Goal: Task Accomplishment & Management: Manage account settings

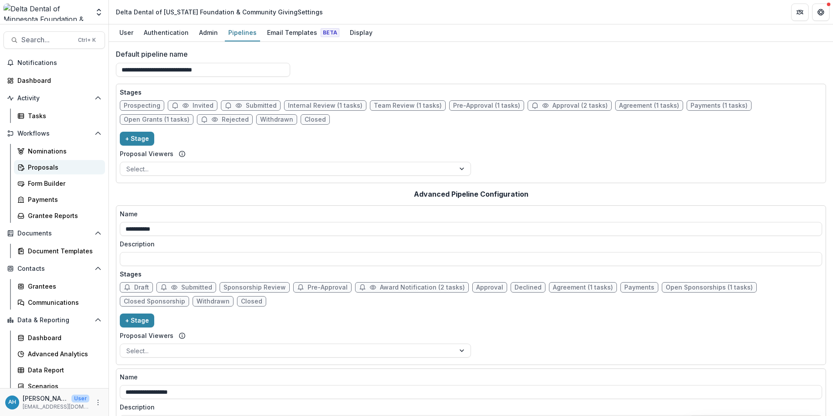
click at [38, 166] on div "Proposals" at bounding box center [63, 167] width 70 height 9
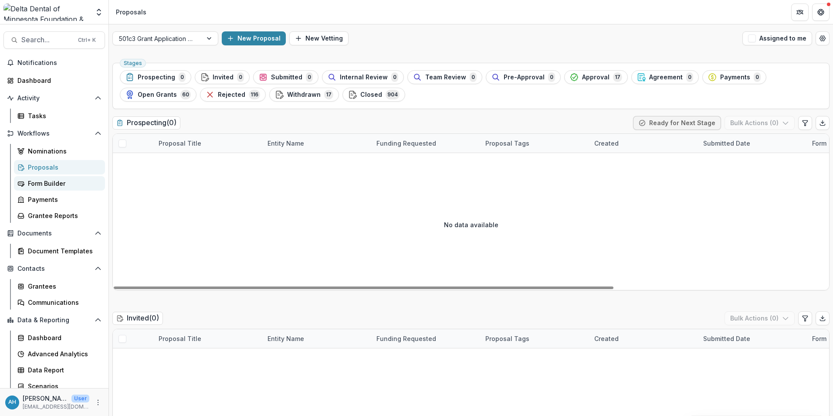
click at [50, 182] on div "Form Builder" at bounding box center [63, 183] width 70 height 9
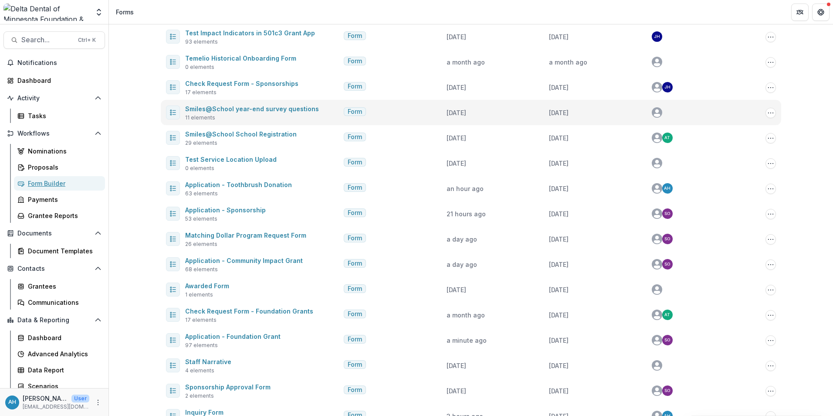
scroll to position [131, 0]
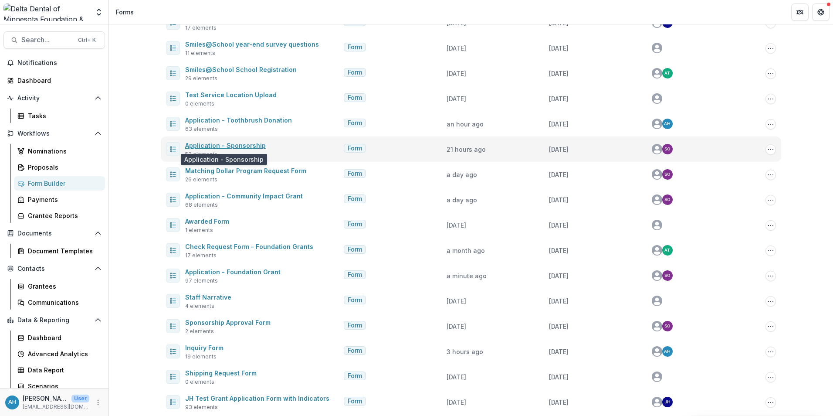
click at [231, 144] on link "Application - Sponsorship" at bounding box center [225, 145] width 81 height 7
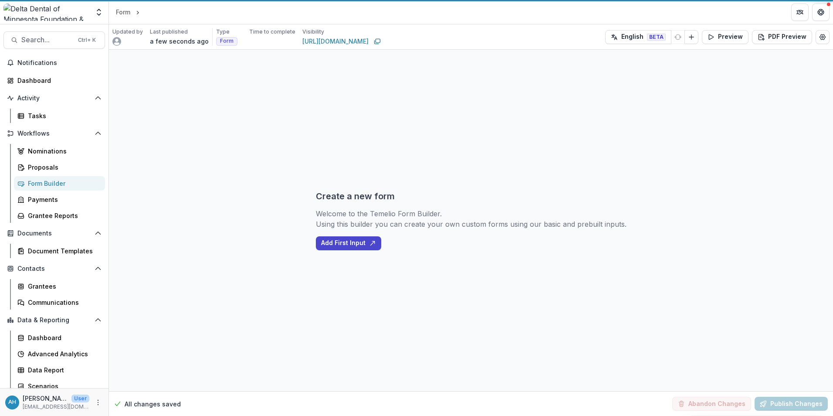
select select "********"
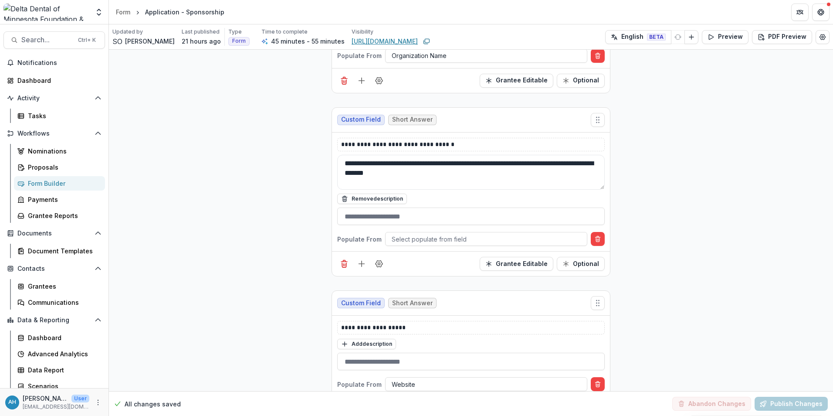
scroll to position [1743, 0]
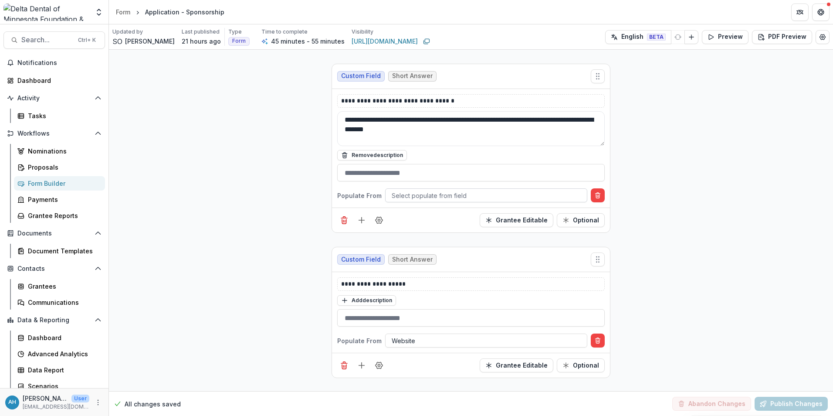
click at [458, 201] on div at bounding box center [486, 195] width 189 height 11
type input "**"
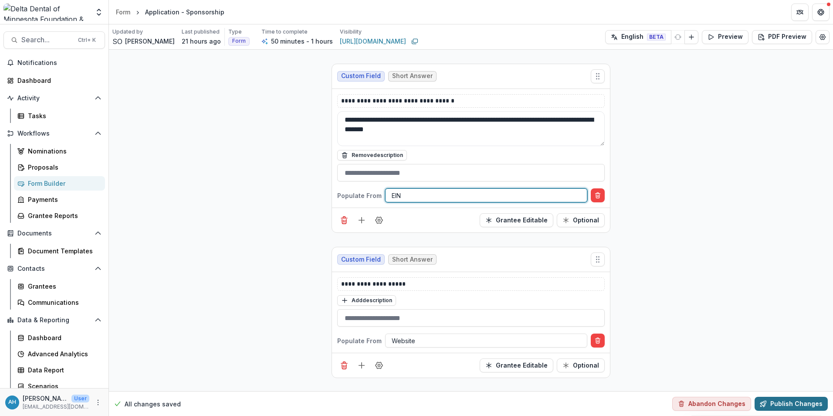
click at [791, 406] on button "Publish Changes" at bounding box center [791, 404] width 73 height 14
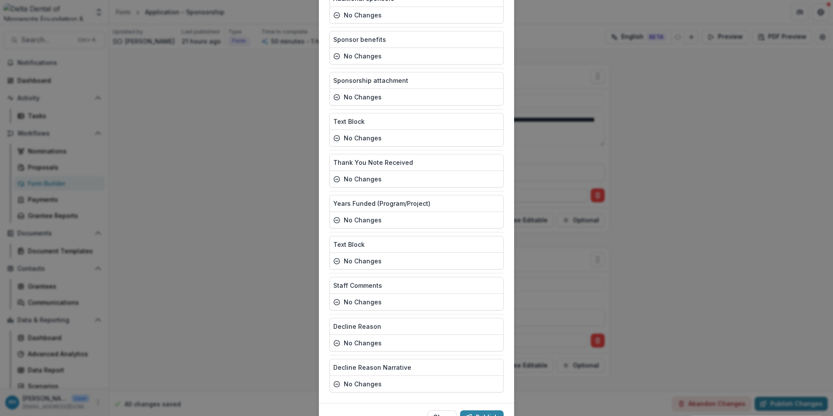
scroll to position [1925, 0]
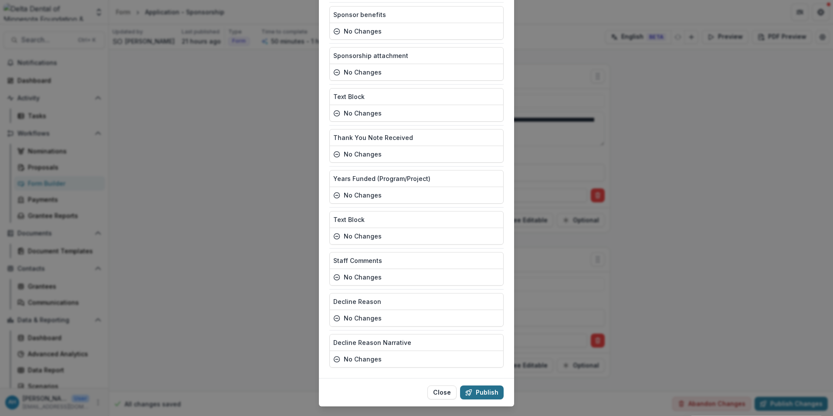
click at [490, 385] on button "Publish" at bounding box center [482, 392] width 44 height 14
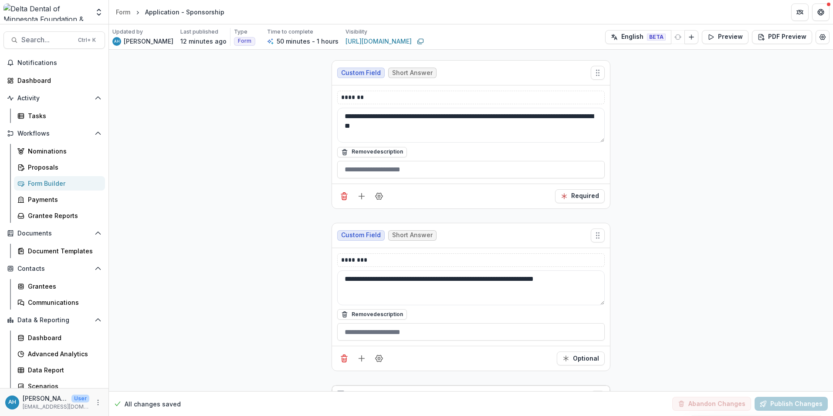
scroll to position [3748, 0]
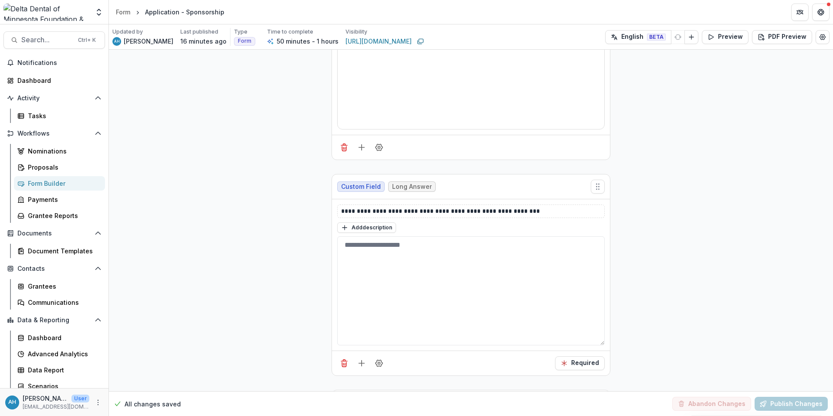
scroll to position [6407, 0]
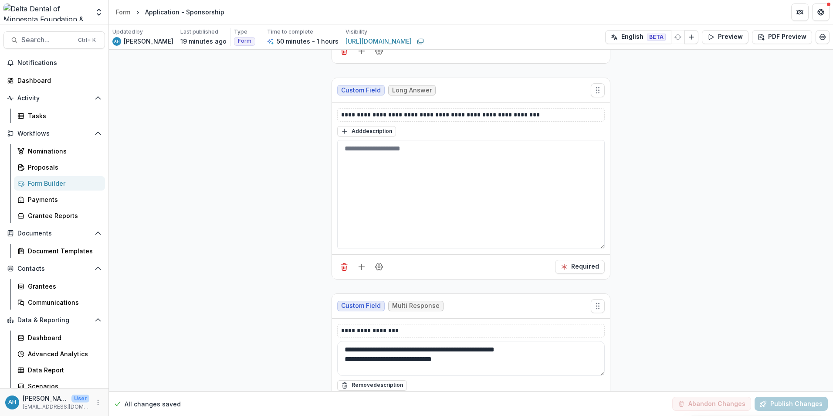
click at [39, 185] on div "Form Builder" at bounding box center [63, 183] width 70 height 9
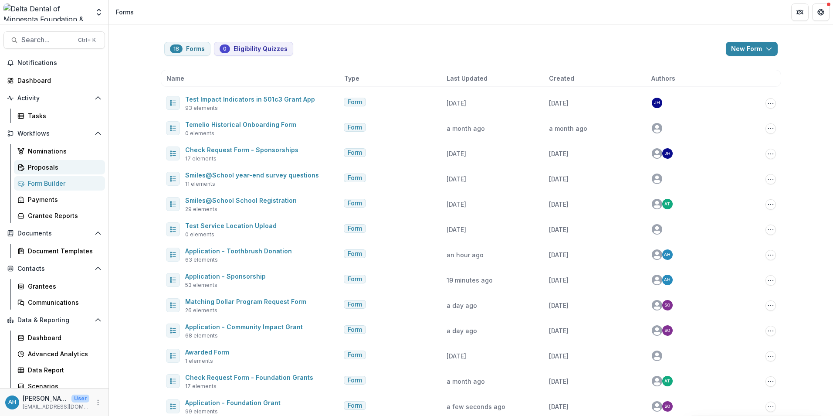
click at [44, 162] on link "Proposals" at bounding box center [59, 167] width 91 height 14
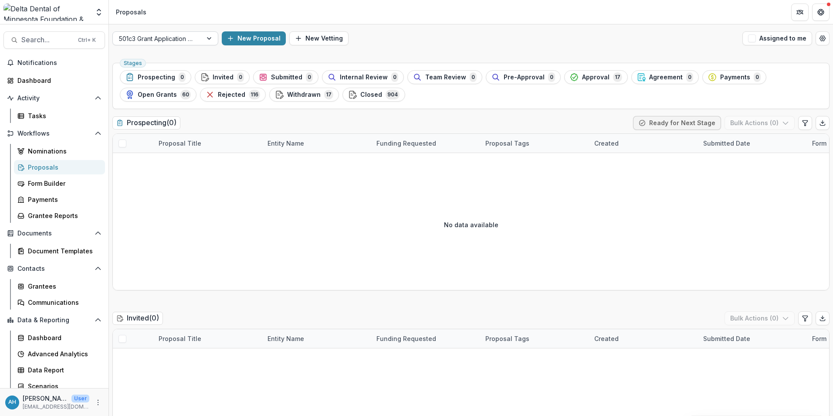
click at [184, 37] on div at bounding box center [157, 38] width 77 height 11
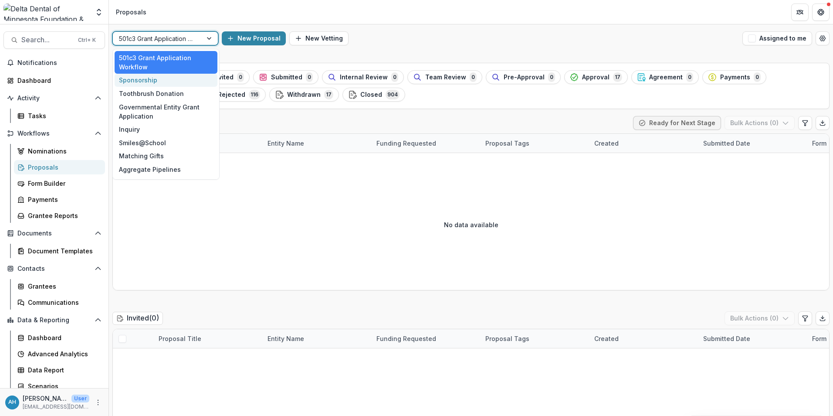
click at [140, 81] on div "Sponsorship" at bounding box center [166, 81] width 103 height 14
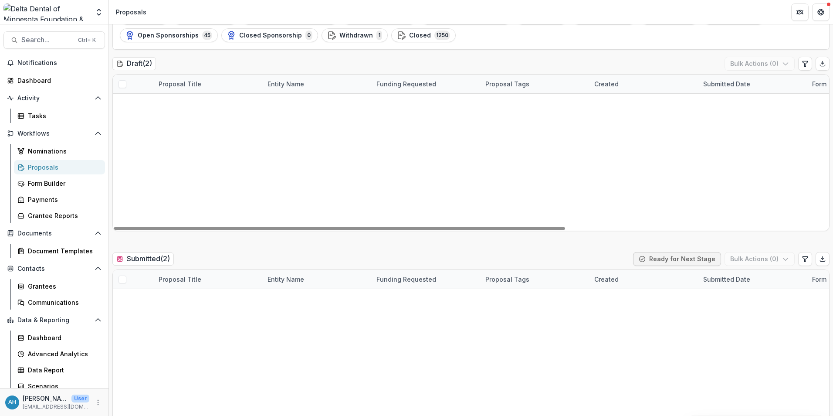
scroll to position [87, 0]
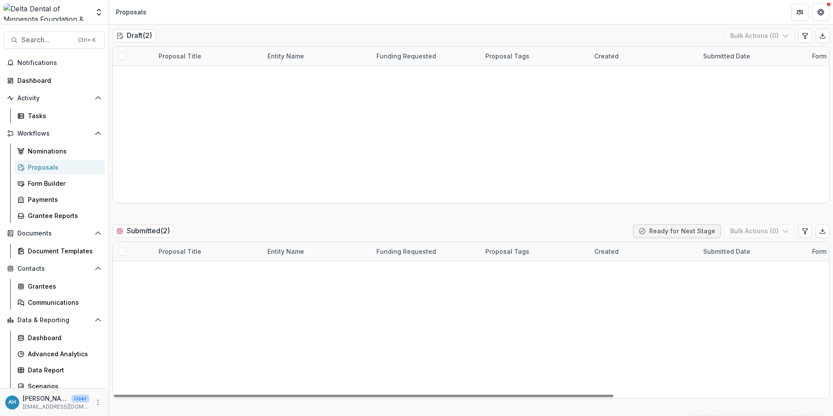
click at [214, 272] on link "Test-Sponsorship Event" at bounding box center [208, 270] width 74 height 9
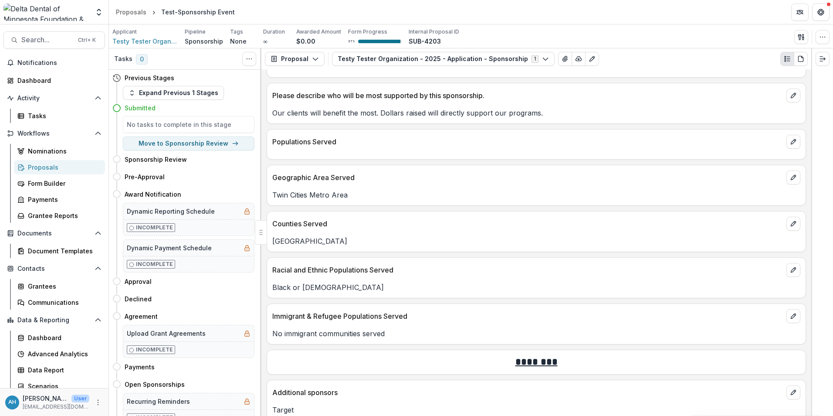
scroll to position [1264, 0]
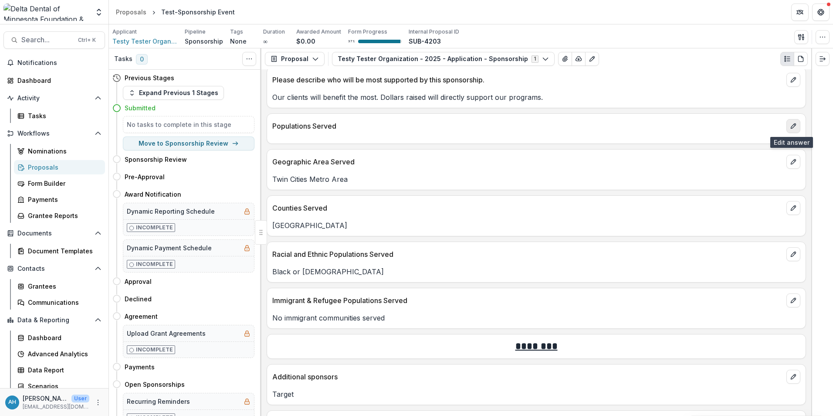
click at [792, 128] on icon "edit" at bounding box center [793, 125] width 7 height 7
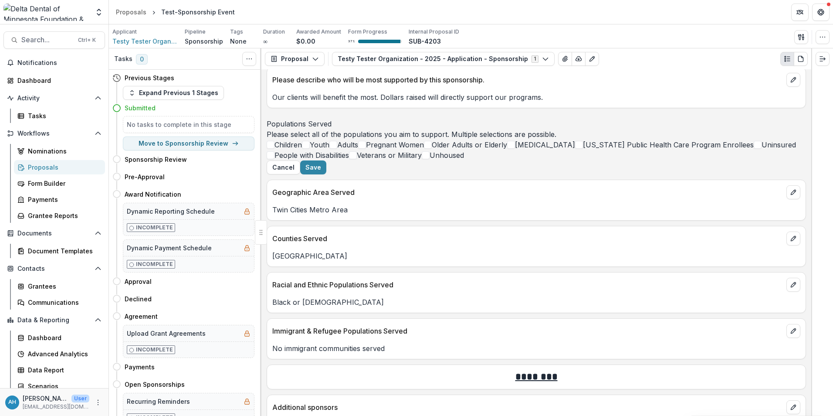
click at [310, 149] on span at bounding box center [306, 145] width 8 height 8
click at [326, 174] on button "Save" at bounding box center [313, 167] width 26 height 14
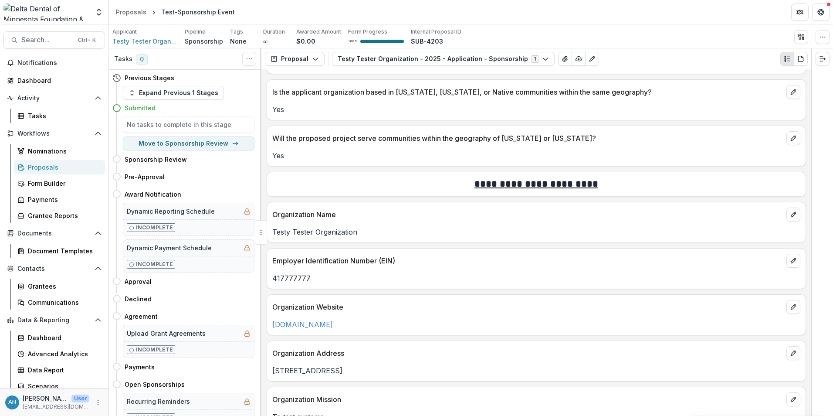
scroll to position [0, 0]
